Goal: Task Accomplishment & Management: Complete application form

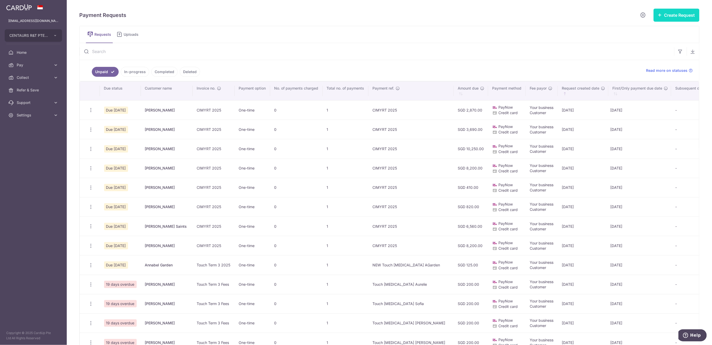
click at [667, 16] on button "Create Request" at bounding box center [677, 15] width 46 height 13
click at [651, 32] on span "Single Request" at bounding box center [669, 31] width 54 height 6
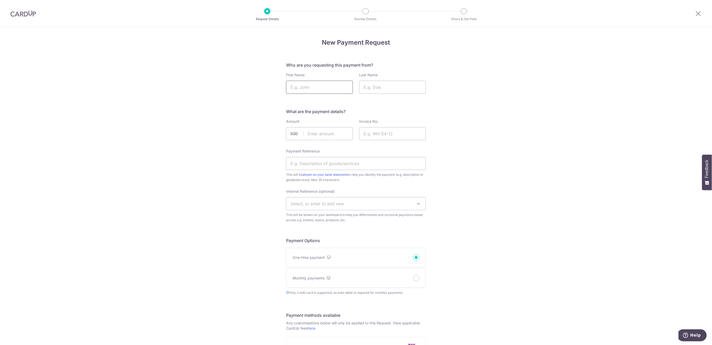
click at [322, 86] on input "First Name" at bounding box center [319, 87] width 67 height 13
type input "Arthur"
click at [394, 83] on input "Last Name" at bounding box center [392, 87] width 67 height 13
type input "Tardieu"
click at [334, 133] on input "text" at bounding box center [319, 133] width 67 height 13
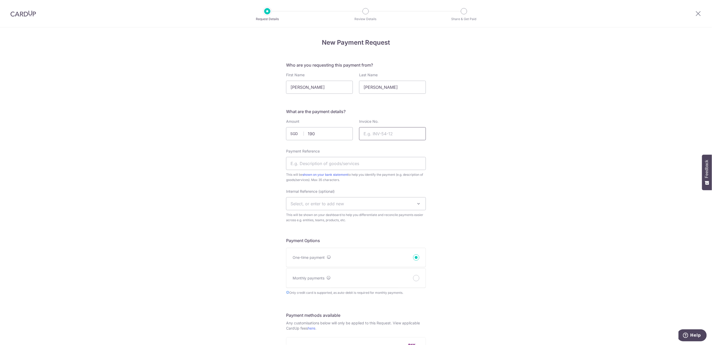
type input "190.00"
click at [396, 136] on input "Invoice No." at bounding box center [392, 133] width 67 height 13
type input "Rugby Terrm 3 2025"
click at [356, 164] on input "Payment Reference" at bounding box center [356, 163] width 140 height 13
type input "NEW Rugby [MEDICAL_DATA] ArthurTardieu"
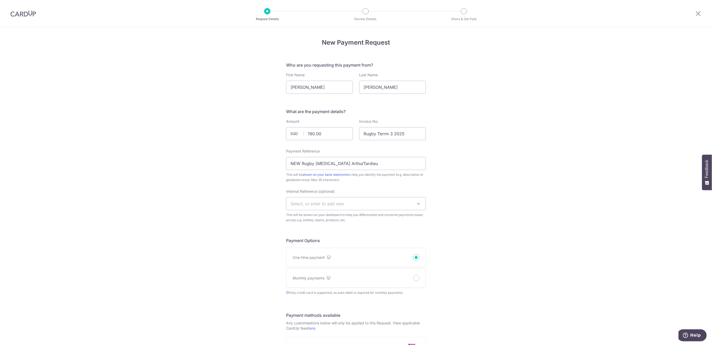
click at [331, 201] on span "Select, or enter to add new" at bounding box center [317, 203] width 53 height 5
type input "U16"
select select "u16"
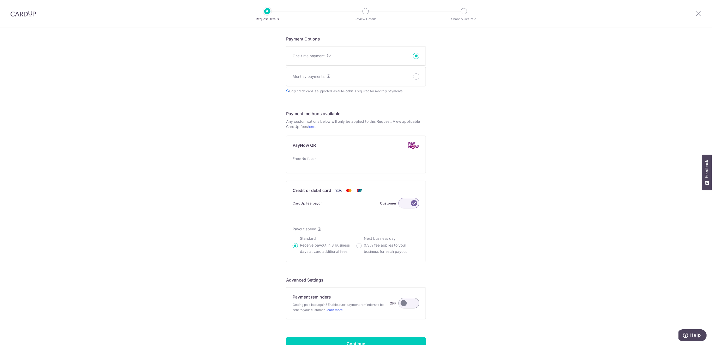
scroll to position [244, 0]
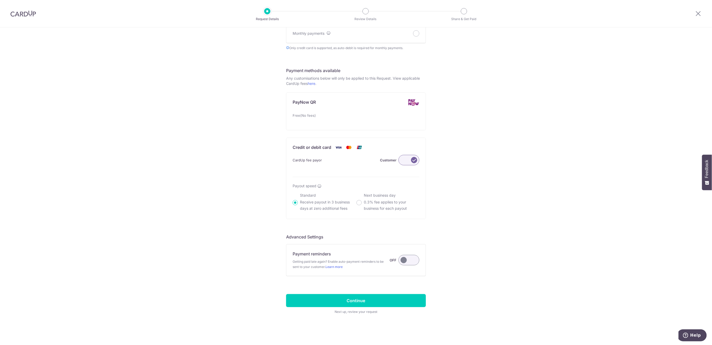
click at [405, 261] on label at bounding box center [409, 260] width 21 height 10
click at [0, 0] on input "Payment reminders Getting paid late again? Enable auto-payment reminders to be …" at bounding box center [0, 0] width 0 height 0
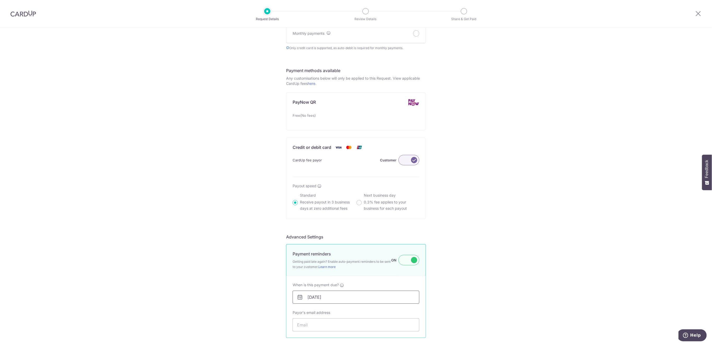
click at [385, 295] on input "[DATE]" at bounding box center [356, 296] width 127 height 13
click at [366, 241] on link "6" at bounding box center [364, 241] width 8 height 8
type input "[DATE]"
click at [371, 324] on input "Payor's email address" at bounding box center [356, 324] width 127 height 13
click at [315, 323] on input "Payor's email address" at bounding box center [356, 324] width 127 height 13
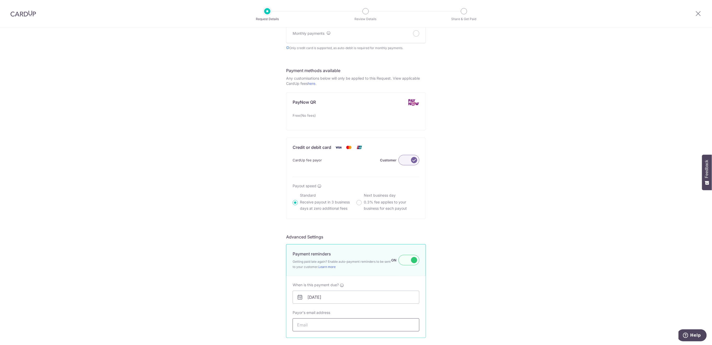
paste input "[EMAIL_ADDRESS][DOMAIN_NAME]"
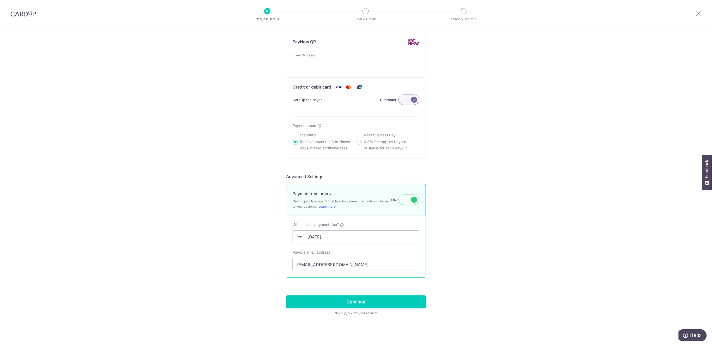
scroll to position [306, 0]
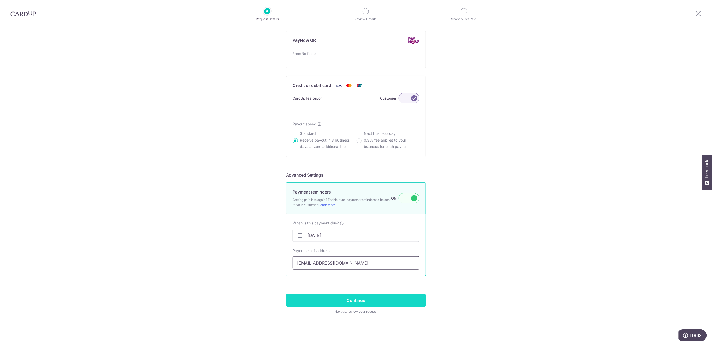
type input "[EMAIL_ADDRESS][DOMAIN_NAME]"
click at [409, 298] on input "Continue" at bounding box center [356, 300] width 140 height 13
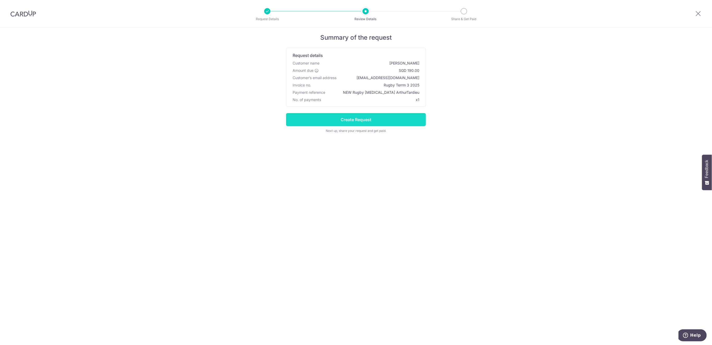
click at [376, 124] on input "Create Request" at bounding box center [356, 119] width 140 height 13
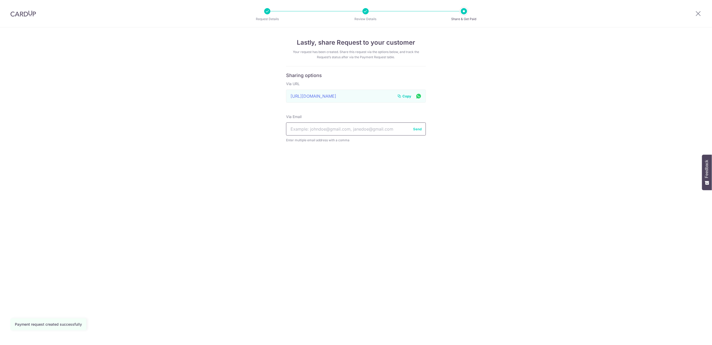
click at [351, 129] on input "text" at bounding box center [356, 128] width 140 height 13
paste input "[EMAIL_ADDRESS][DOMAIN_NAME]"
type input "[EMAIL_ADDRESS][DOMAIN_NAME]"
click at [416, 131] on button "Send" at bounding box center [417, 128] width 9 height 5
click at [696, 11] on icon at bounding box center [699, 13] width 6 height 7
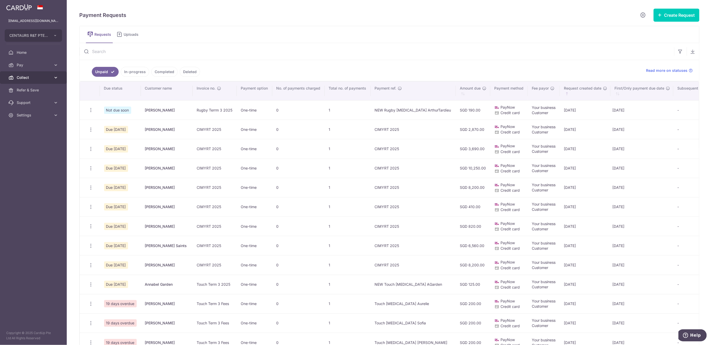
click at [47, 80] on span "Collect" at bounding box center [34, 77] width 34 height 5
click at [39, 91] on span "Dashboard" at bounding box center [34, 89] width 34 height 5
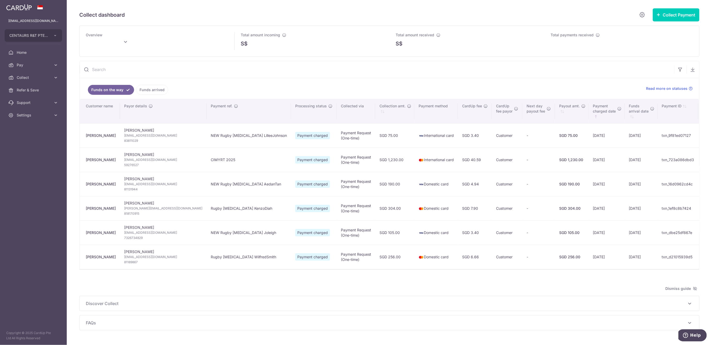
type input "[DATE]"
click at [152, 85] on link "Funds arrived" at bounding box center [152, 90] width 32 height 10
